Goal: Navigation & Orientation: Find specific page/section

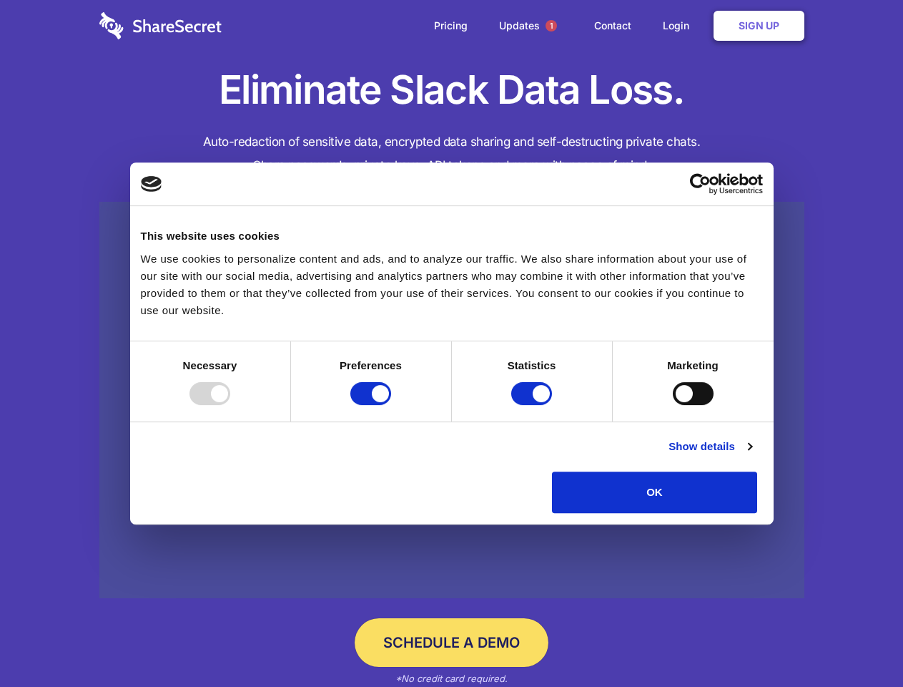
click at [230, 405] on div at bounding box center [210, 393] width 41 height 23
click at [391, 405] on input "Preferences" at bounding box center [370, 393] width 41 height 23
checkbox input "false"
click at [534, 405] on input "Statistics" at bounding box center [531, 393] width 41 height 23
checkbox input "false"
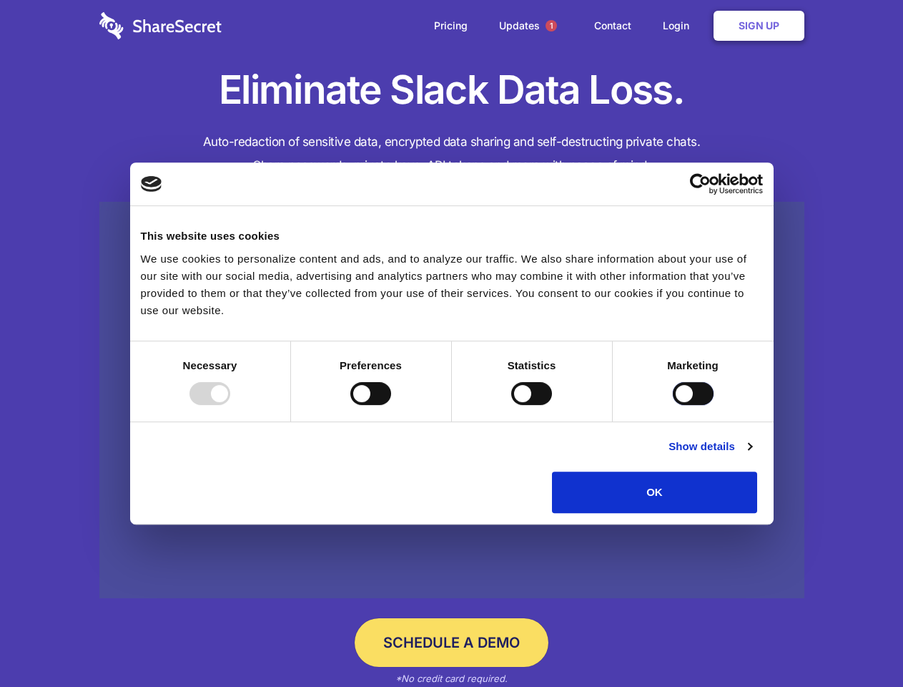
click at [673, 405] on input "Marketing" at bounding box center [693, 393] width 41 height 23
checkbox input "true"
click at [752, 455] on link "Show details" at bounding box center [710, 446] width 83 height 17
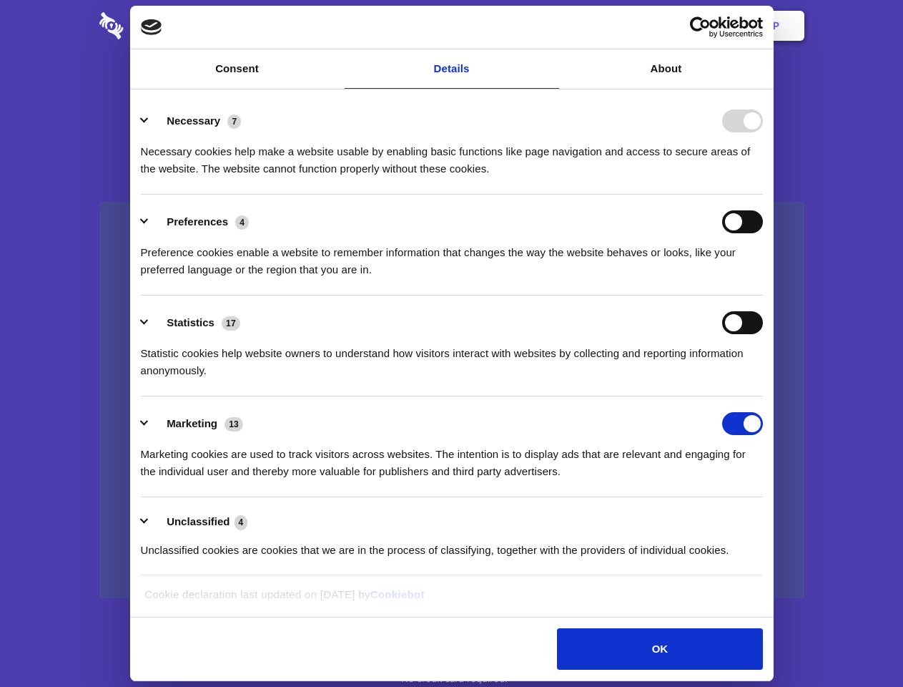
click at [763, 195] on li "Necessary 7 Necessary cookies help make a website usable by enabling basic func…" at bounding box center [452, 144] width 622 height 101
click at [551, 26] on span "1" at bounding box center [551, 25] width 11 height 11
